Goal: Task Accomplishment & Management: Manage account settings

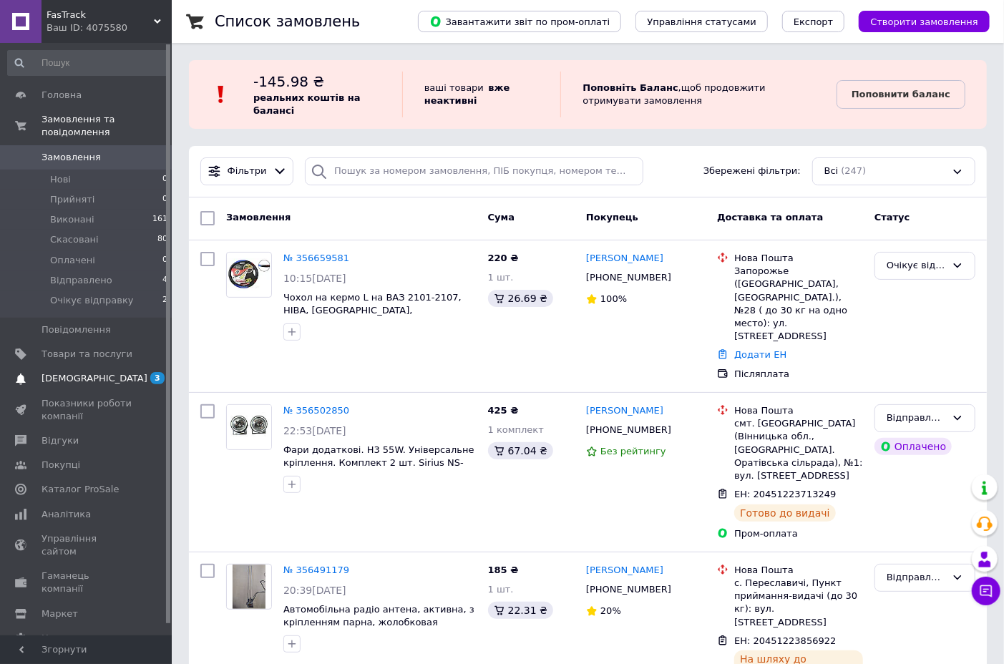
click at [75, 373] on link "[DEMOGRAPHIC_DATA] 3 0" at bounding box center [88, 379] width 176 height 24
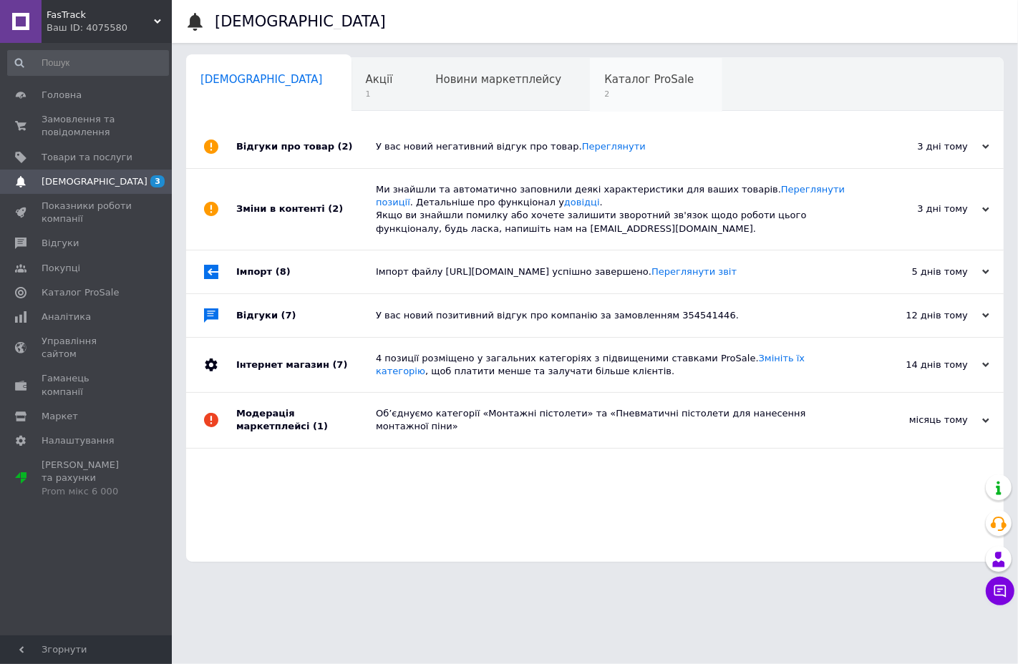
click at [604, 91] on span "2" at bounding box center [648, 94] width 89 height 11
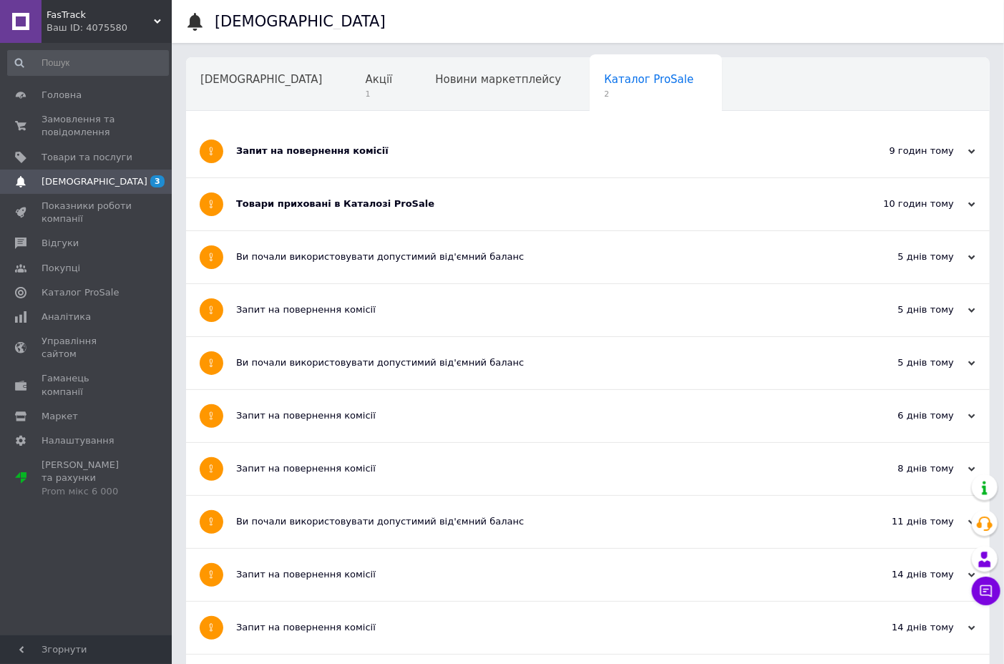
click at [559, 137] on div "Запит на повернення комісії" at bounding box center [534, 151] width 596 height 52
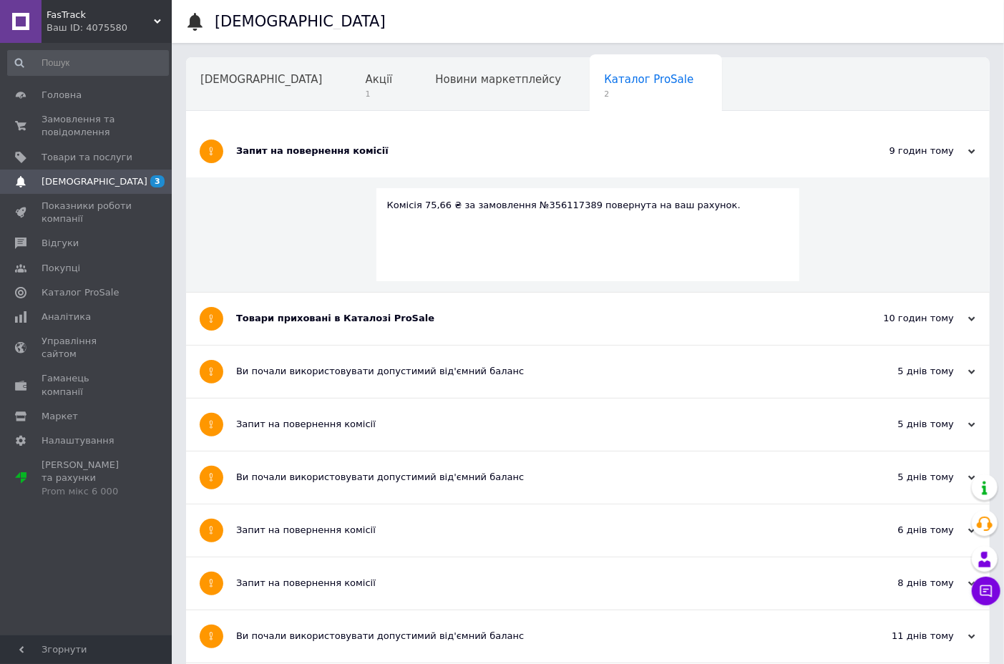
click at [520, 145] on div "Запит на повернення комісії" at bounding box center [534, 151] width 596 height 13
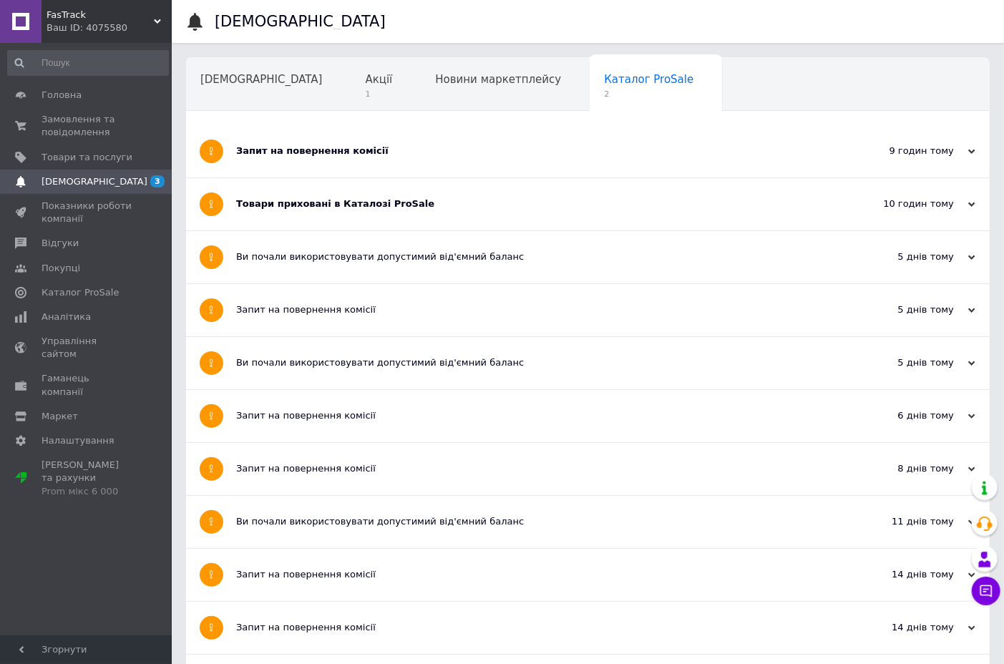
click at [534, 155] on div "Запит на повернення комісії" at bounding box center [534, 151] width 596 height 13
click at [521, 215] on div "Товари приховані в Каталозі ProSale" at bounding box center [534, 204] width 596 height 52
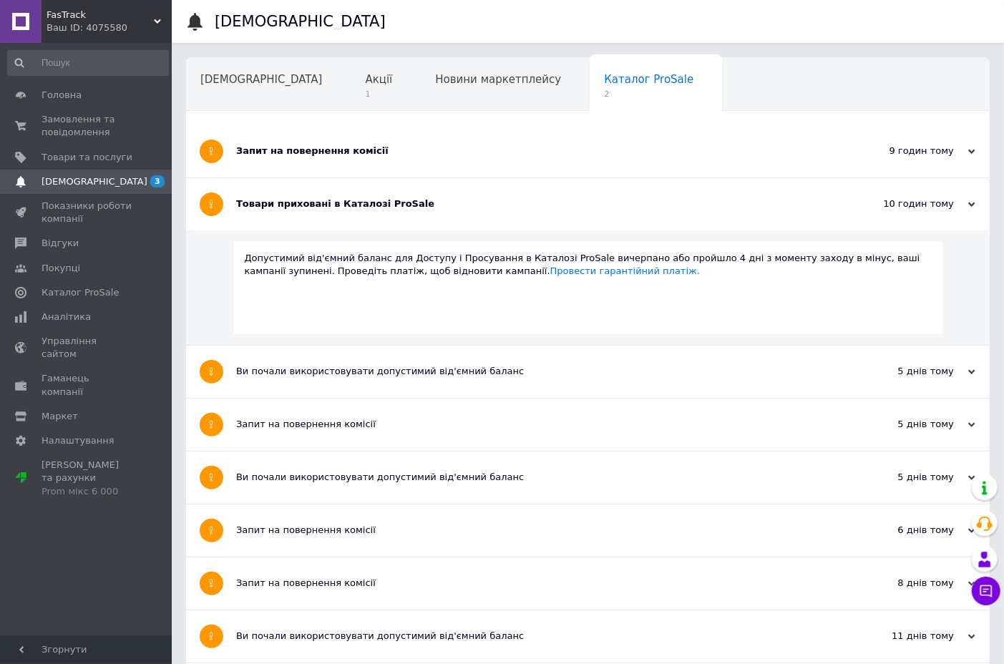
click at [534, 153] on div "Запит на повернення комісії" at bounding box center [534, 151] width 596 height 13
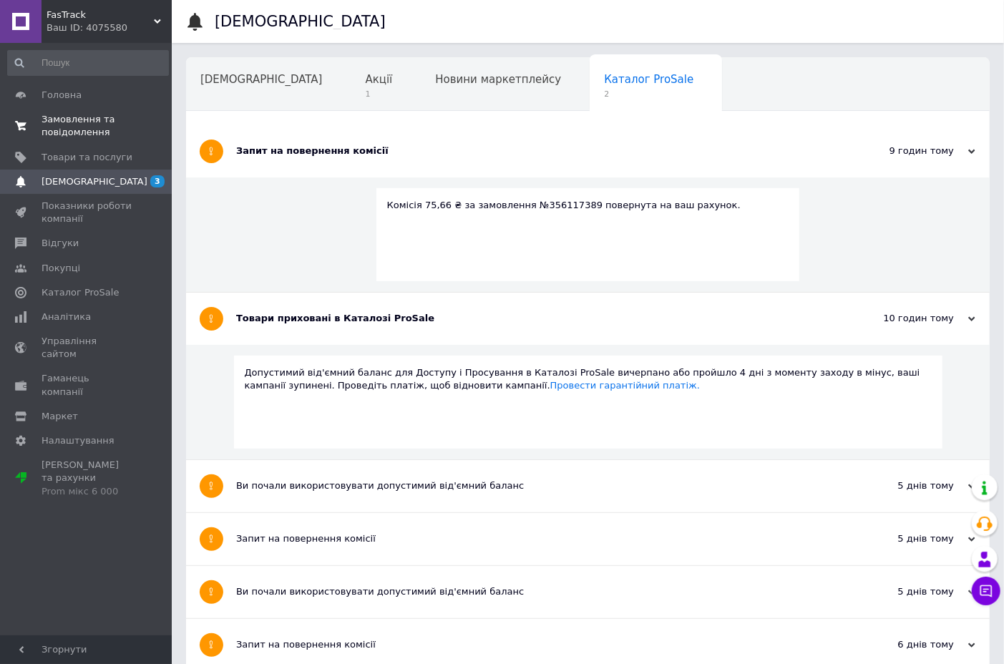
click at [74, 123] on span "Замовлення та повідомлення" at bounding box center [87, 126] width 91 height 26
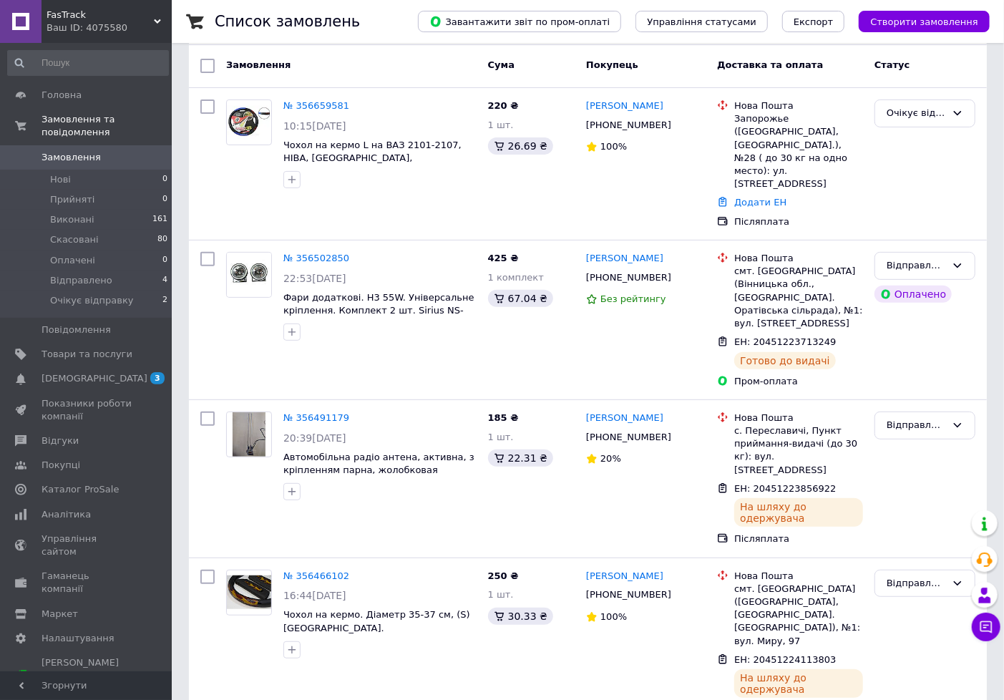
scroll to position [145, 0]
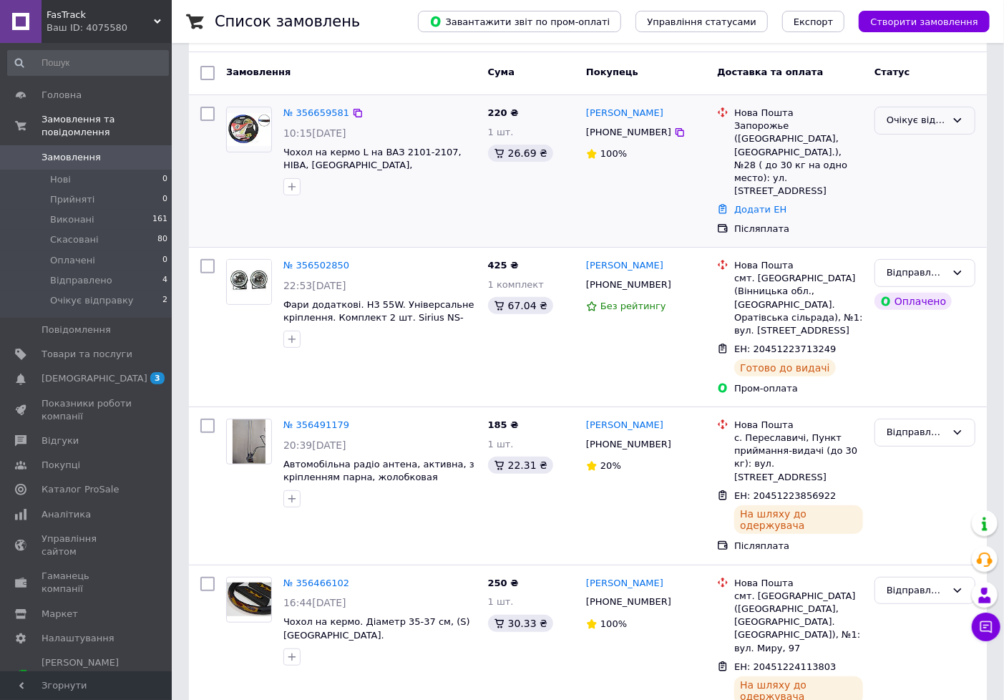
click at [966, 122] on div "Очікує відправку" at bounding box center [925, 121] width 101 height 28
click at [933, 247] on li "Відправлено" at bounding box center [925, 255] width 100 height 26
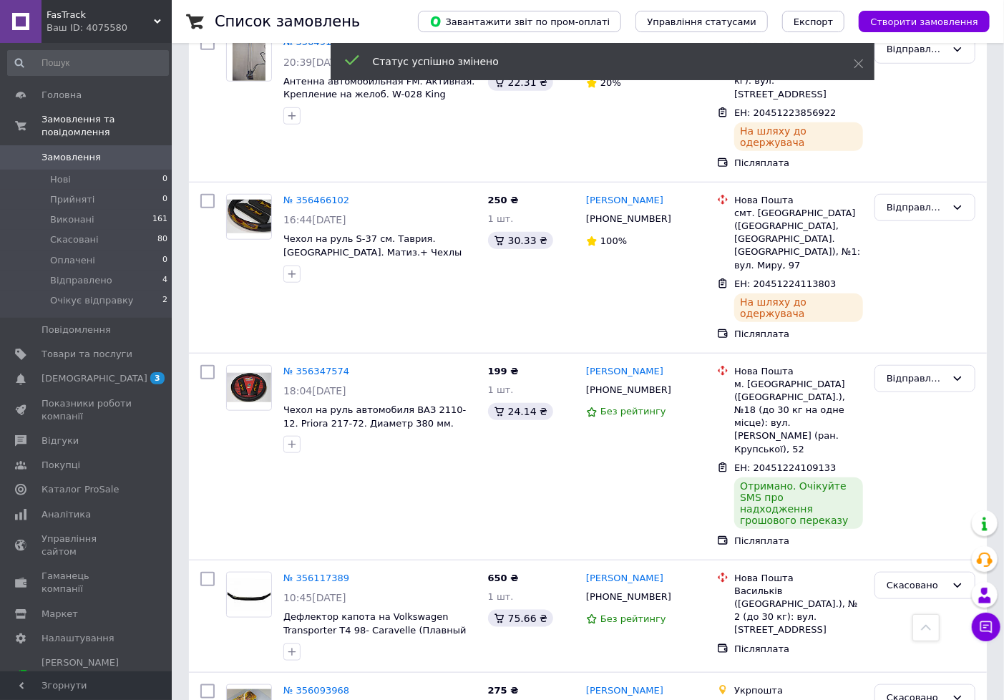
scroll to position [561, 0]
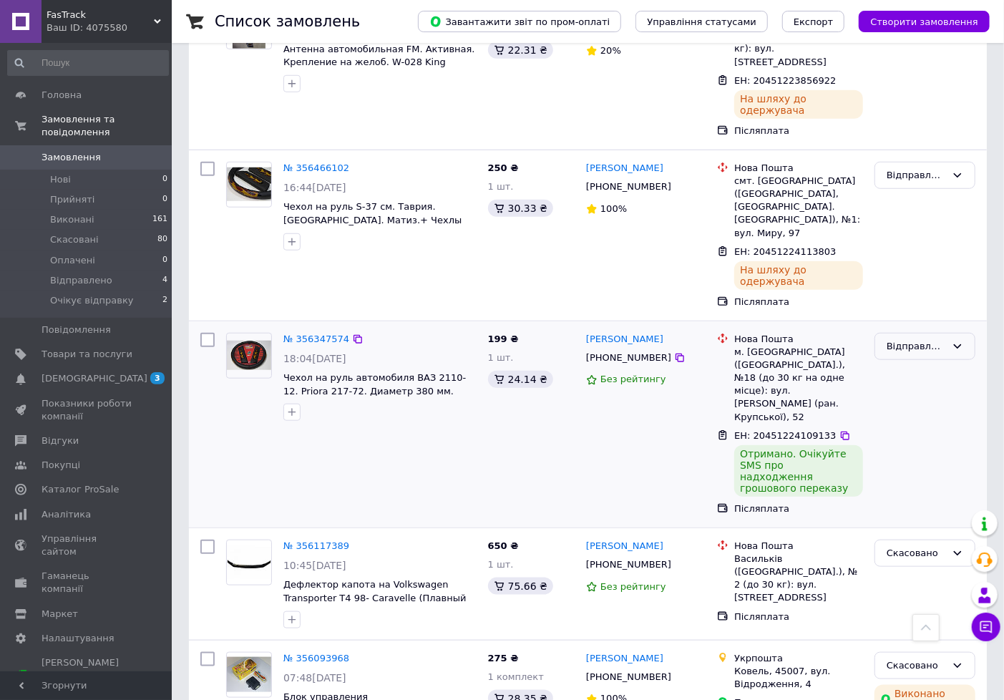
click at [966, 333] on div "Відправлено" at bounding box center [925, 347] width 101 height 28
click at [939, 389] on li "Виконано" at bounding box center [925, 402] width 100 height 26
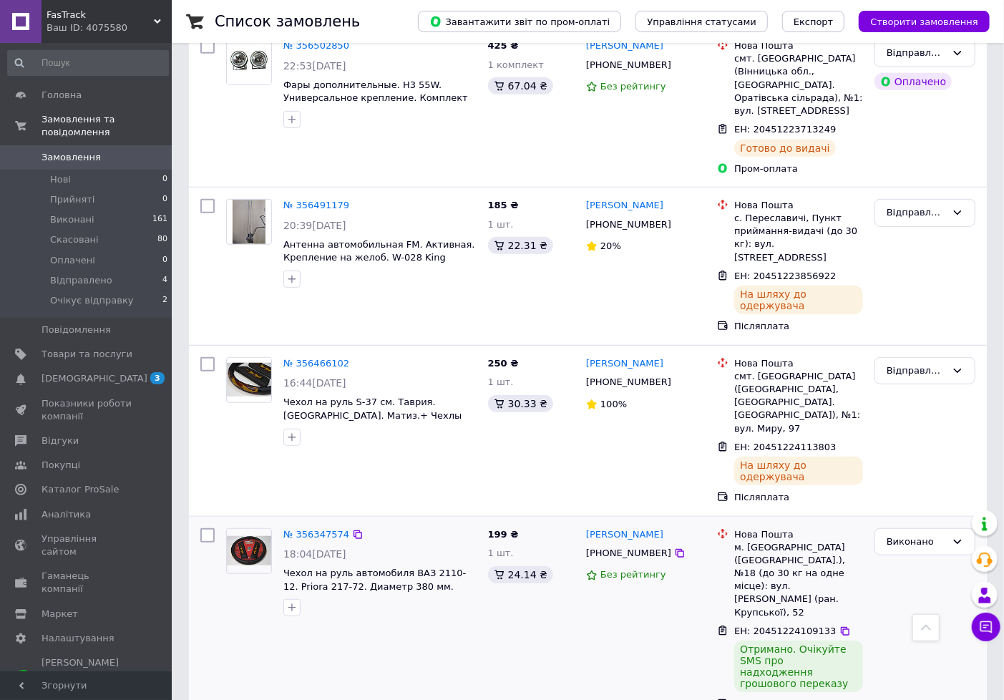
scroll to position [0, 0]
